Goal: Find specific page/section: Find specific page/section

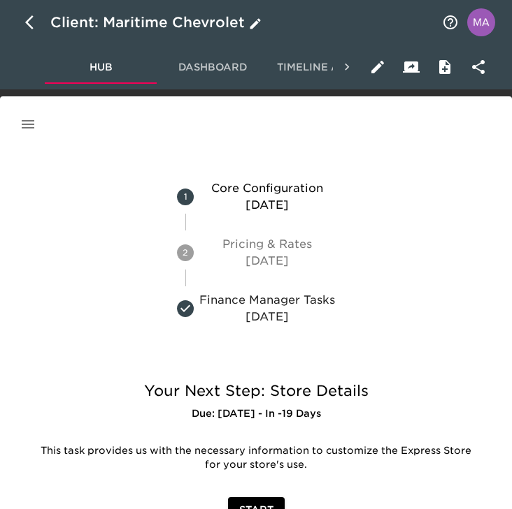
click at [31, 23] on icon "button" at bounding box center [33, 22] width 17 height 17
select select "10"
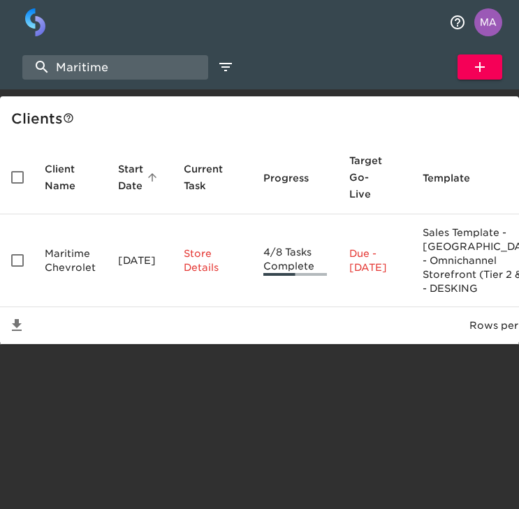
click at [120, 54] on div "Maritime Show My Tasks New Client" at bounding box center [259, 67] width 519 height 45
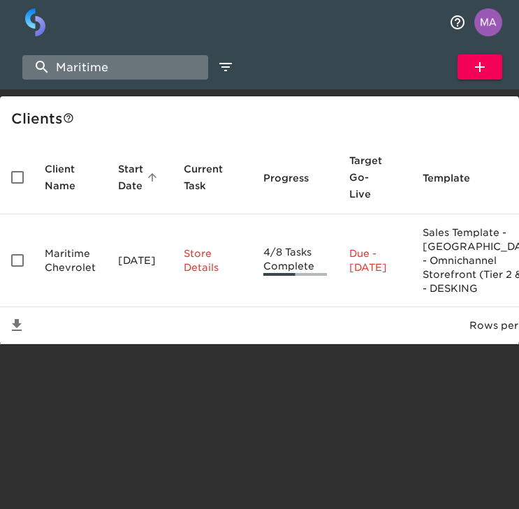
click at [124, 78] on input "Maritime" at bounding box center [115, 67] width 186 height 24
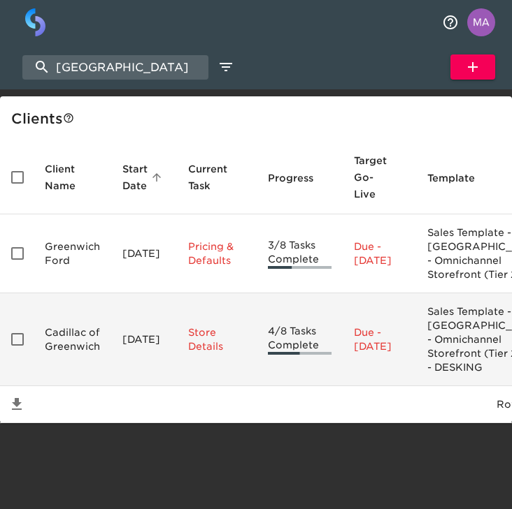
type input "[GEOGRAPHIC_DATA]"
click at [50, 366] on td "Cadillac of Greenwich" at bounding box center [73, 340] width 78 height 93
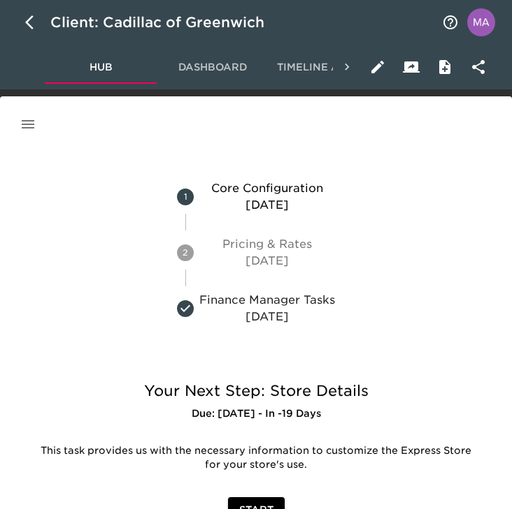
click at [31, 133] on button "button" at bounding box center [28, 125] width 34 height 34
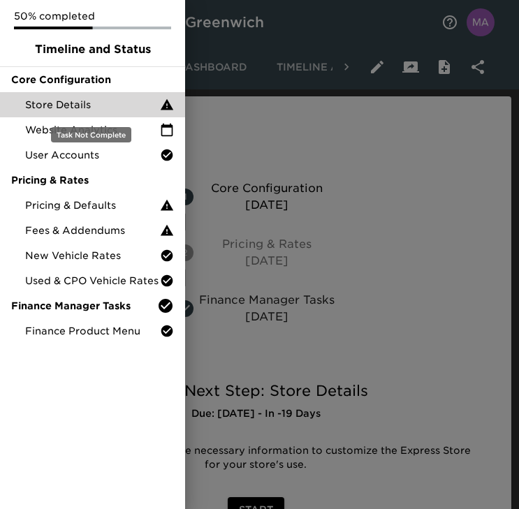
click at [65, 109] on span "Store Details" at bounding box center [92, 105] width 135 height 14
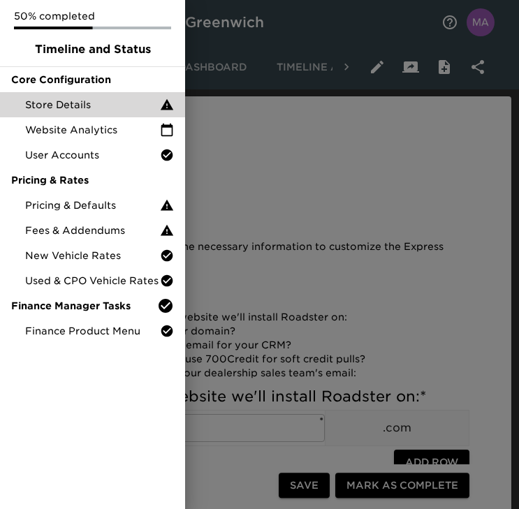
click at [252, 168] on div at bounding box center [259, 254] width 519 height 509
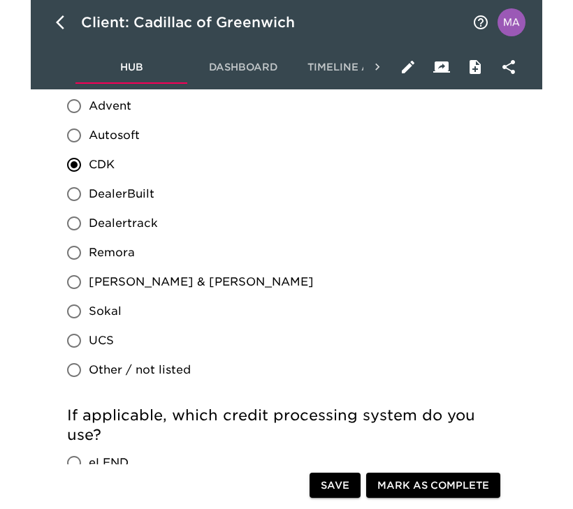
scroll to position [1169, 0]
